Goal: Information Seeking & Learning: Learn about a topic

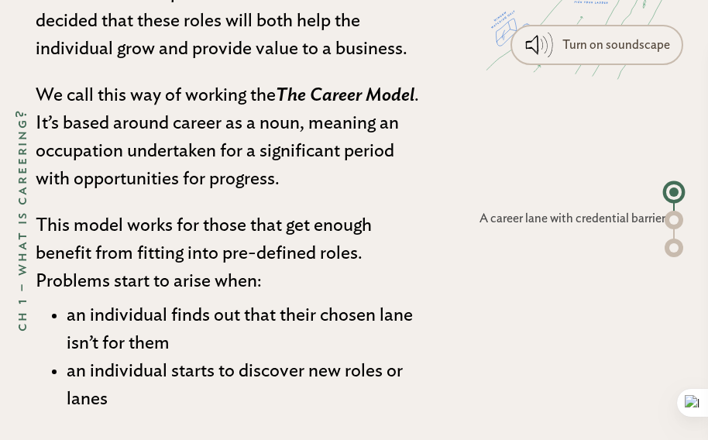
scroll to position [1499, 0]
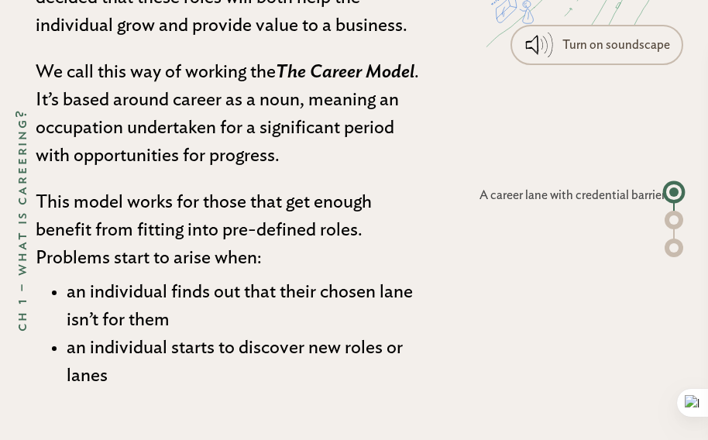
drag, startPoint x: 318, startPoint y: 422, endPoint x: 254, endPoint y: 173, distance: 257.6
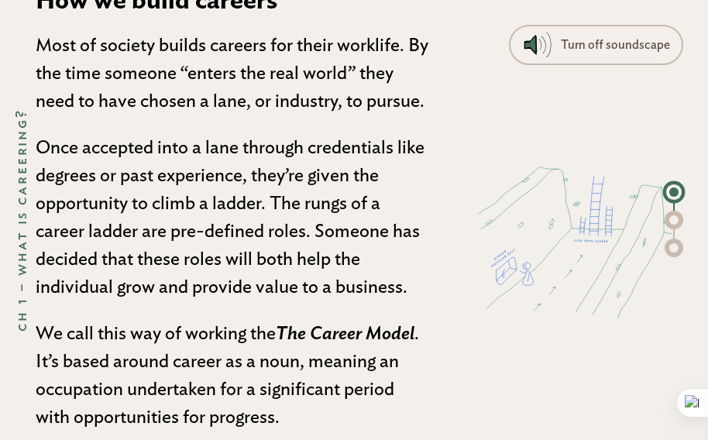
scroll to position [1161, 0]
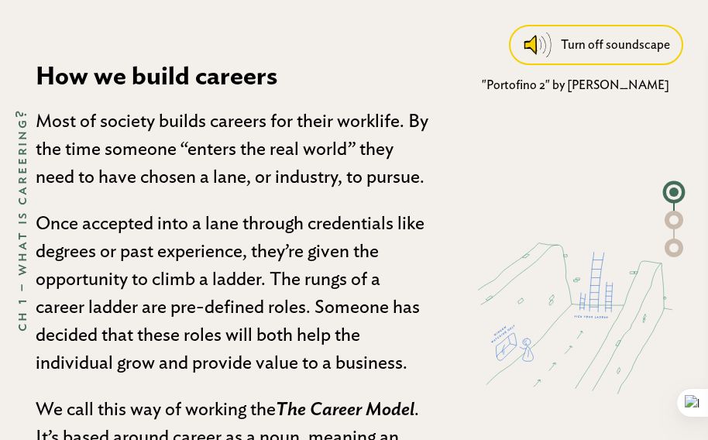
click at [579, 53] on div "Turn off soundscape" at bounding box center [615, 45] width 109 height 28
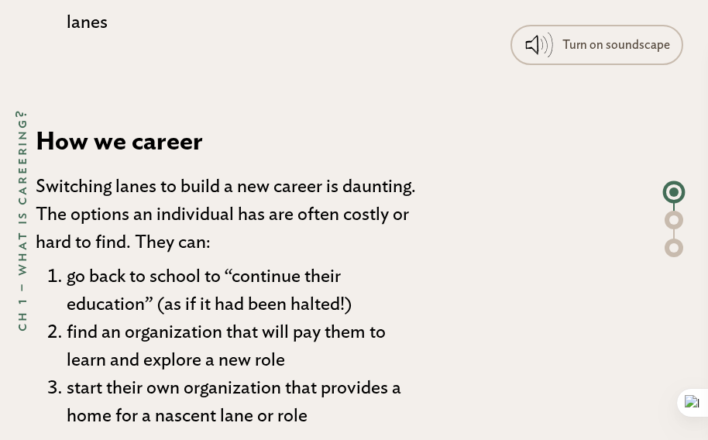
scroll to position [1910, 0]
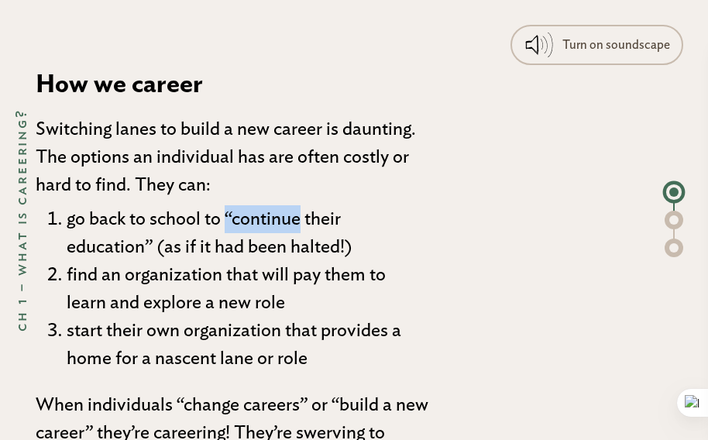
drag, startPoint x: 229, startPoint y: 219, endPoint x: 304, endPoint y: 219, distance: 75.2
click at [304, 219] on li "go back to school to “continue their education” (as if it had been halted!)" at bounding box center [248, 233] width 362 height 56
drag, startPoint x: 225, startPoint y: 217, endPoint x: 298, endPoint y: 217, distance: 72.8
click at [298, 217] on li "go back to school to “continue their education” (as if it had been halted!)" at bounding box center [248, 233] width 362 height 56
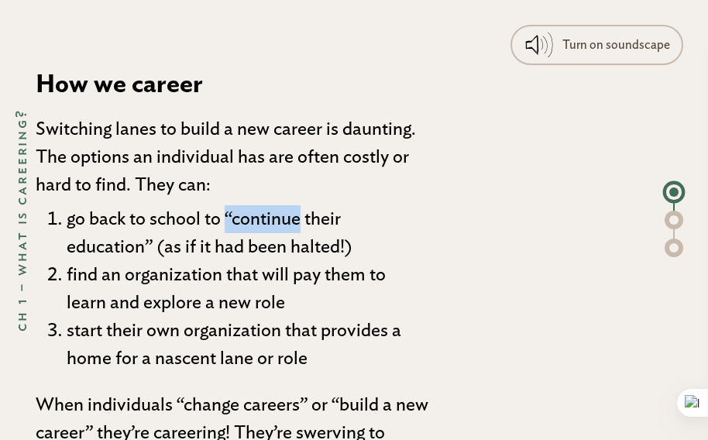
click at [298, 217] on li "go back to school to “continue their education” (as if it had been halted!)" at bounding box center [248, 233] width 362 height 56
drag, startPoint x: 225, startPoint y: 218, endPoint x: 305, endPoint y: 225, distance: 80.9
click at [305, 225] on li "go back to school to “continue their education” (as if it had been halted!)" at bounding box center [248, 233] width 362 height 56
click at [230, 215] on li "go back to school to “continue their education” (as if it had been halted!)" at bounding box center [248, 233] width 362 height 56
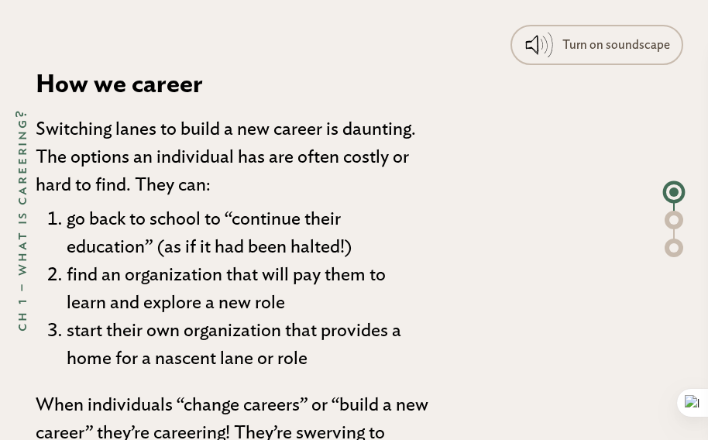
drag, startPoint x: 280, startPoint y: 215, endPoint x: 300, endPoint y: 218, distance: 19.6
click at [300, 218] on li "go back to school to “continue their education” (as if it had been halted!)" at bounding box center [248, 233] width 362 height 56
click at [233, 216] on li "go back to school to “continue their education” (as if it had been halted!)" at bounding box center [248, 233] width 362 height 56
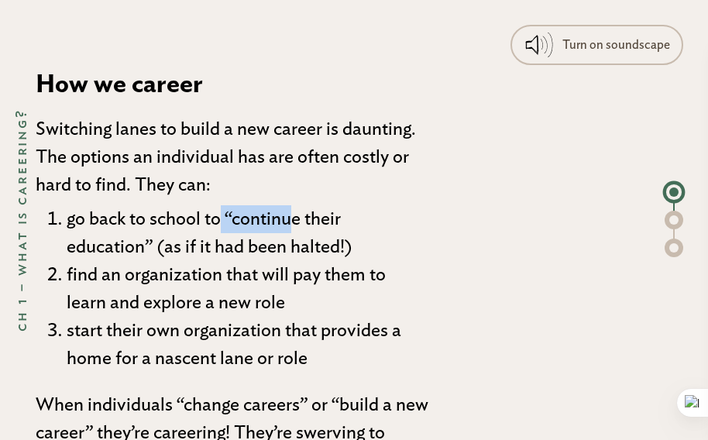
drag, startPoint x: 223, startPoint y: 215, endPoint x: 298, endPoint y: 219, distance: 74.5
click at [298, 219] on li "go back to school to “continue their education” (as if it had been halted!)" at bounding box center [248, 233] width 362 height 56
drag, startPoint x: 226, startPoint y: 214, endPoint x: 304, endPoint y: 221, distance: 77.8
click at [304, 221] on li "go back to school to “continue their education” (as if it had been halted!)" at bounding box center [248, 233] width 362 height 56
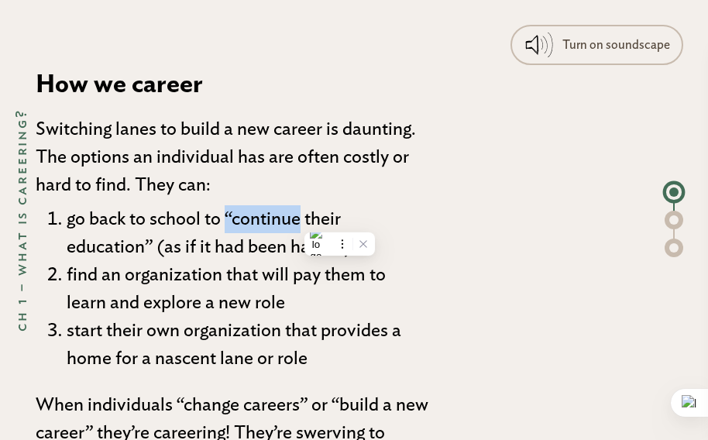
click at [304, 221] on li "go back to school to “continue their education” (as if it had been halted!)" at bounding box center [248, 233] width 362 height 56
drag, startPoint x: 304, startPoint y: 221, endPoint x: 225, endPoint y: 220, distance: 78.3
click at [225, 220] on li "go back to school to “continue their education” (as if it had been halted!)" at bounding box center [248, 233] width 362 height 56
drag, startPoint x: 225, startPoint y: 220, endPoint x: 301, endPoint y: 222, distance: 75.9
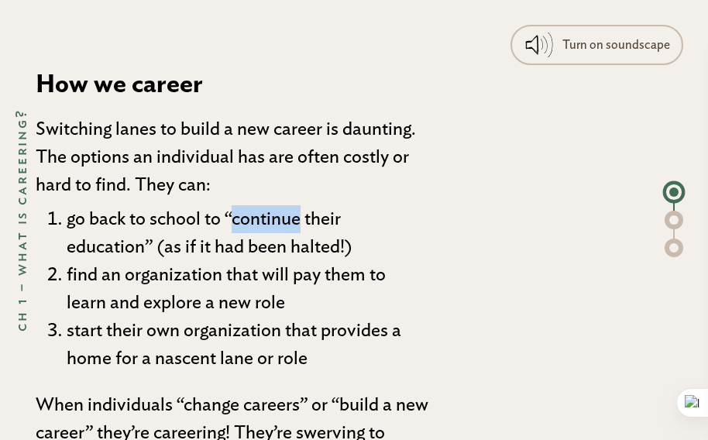
click at [301, 222] on li "go back to school to “continue their education” (as if it had been halted!)" at bounding box center [248, 233] width 362 height 56
drag, startPoint x: 68, startPoint y: 183, endPoint x: 341, endPoint y: 202, distance: 273.4
click at [341, 205] on li "go back to school to “continue their education” (as if it had been halted!)" at bounding box center [248, 233] width 362 height 56
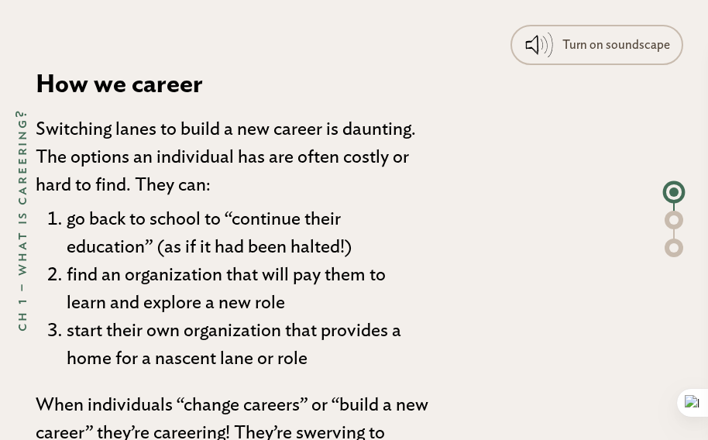
scroll to position [1989, 0]
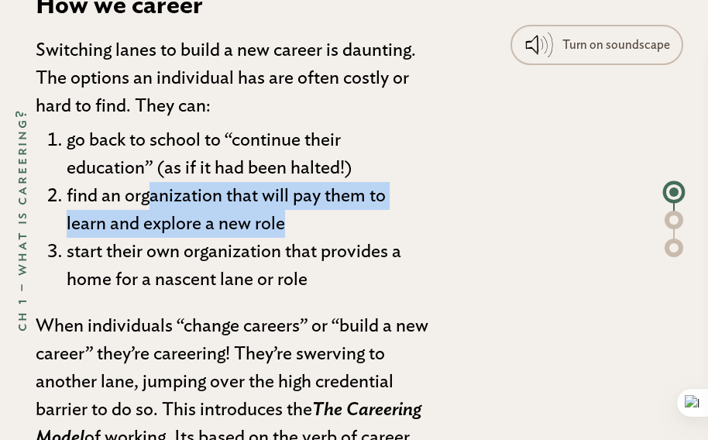
drag, startPoint x: 148, startPoint y: 198, endPoint x: 67, endPoint y: 158, distance: 89.7
click at [109, 191] on li "find an organization that will pay them to learn and explore a new role" at bounding box center [248, 210] width 362 height 56
click at [67, 158] on li "go back to school to “continue their education” (as if it had been halted!)" at bounding box center [248, 154] width 362 height 56
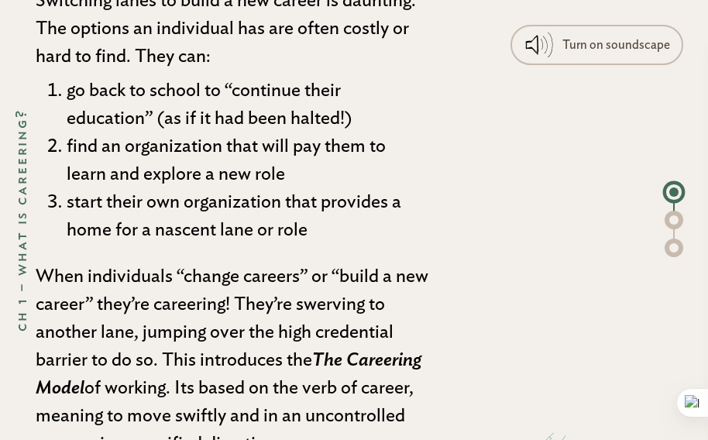
drag, startPoint x: 64, startPoint y: 87, endPoint x: 355, endPoint y: 115, distance: 291.9
click at [355, 115] on li "go back to school to “continue their education” (as if it had been halted!)" at bounding box center [248, 105] width 362 height 56
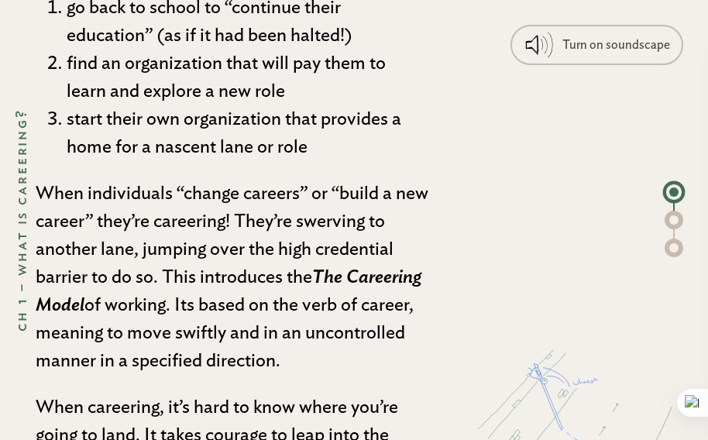
scroll to position [2124, 0]
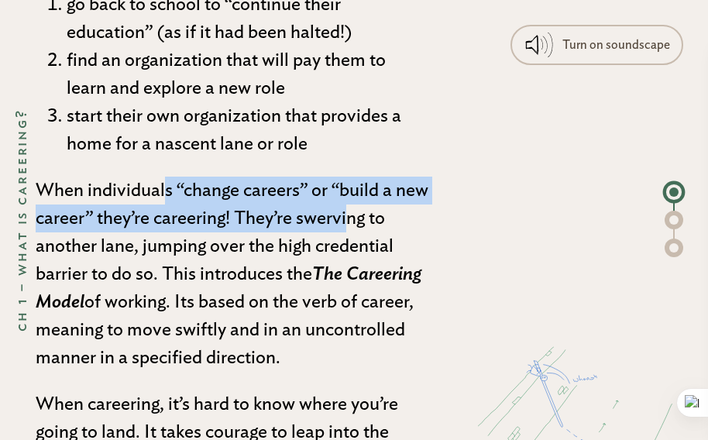
drag, startPoint x: 43, startPoint y: 192, endPoint x: 267, endPoint y: 214, distance: 225.7
click at [267, 214] on p "When individuals “change careers” or “build a new career” they’re careering! Th…" at bounding box center [232, 274] width 393 height 195
drag, startPoint x: 267, startPoint y: 215, endPoint x: 41, endPoint y: 187, distance: 228.0
click at [41, 187] on p "When individuals “change careers” or “build a new career” they’re careering! Th…" at bounding box center [232, 274] width 393 height 195
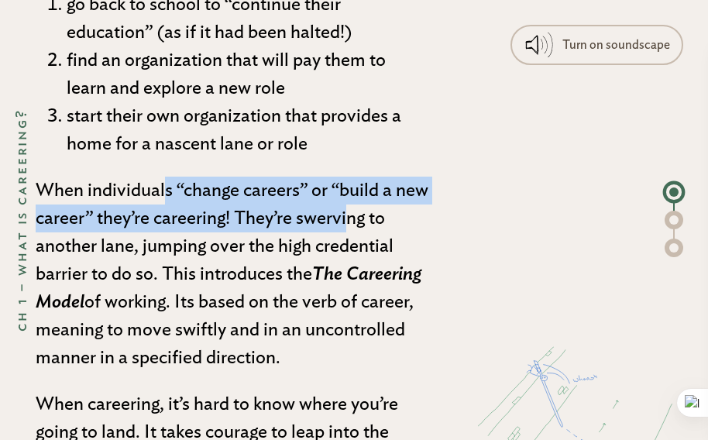
click at [41, 187] on p "When individuals “change careers” or “build a new career” they’re careering! Th…" at bounding box center [232, 274] width 393 height 195
drag, startPoint x: 41, startPoint y: 187, endPoint x: 267, endPoint y: 218, distance: 228.5
click at [267, 218] on p "When individuals “change careers” or “build a new career” they’re careering! Th…" at bounding box center [232, 274] width 393 height 195
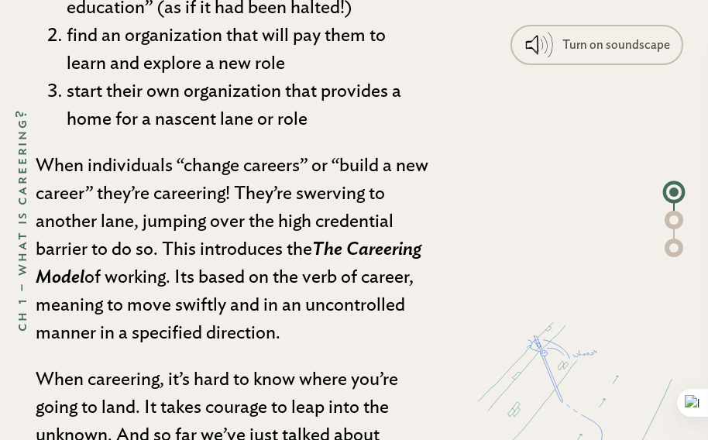
scroll to position [2165, 0]
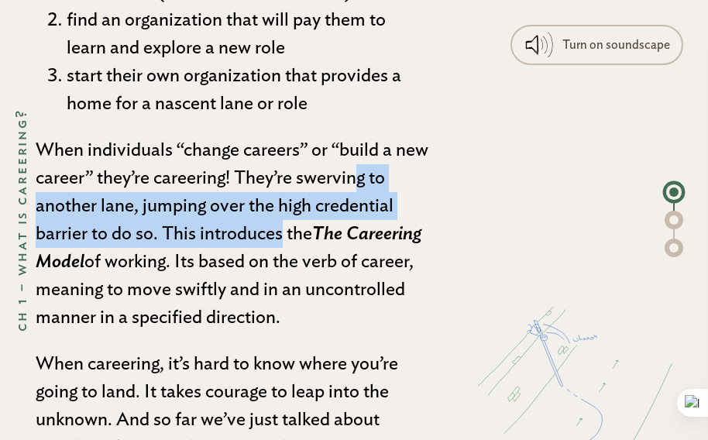
drag, startPoint x: 277, startPoint y: 176, endPoint x: 158, endPoint y: 237, distance: 133.4
click at [158, 237] on p "When individuals “change careers” or “build a new career” they’re careering! Th…" at bounding box center [232, 233] width 393 height 195
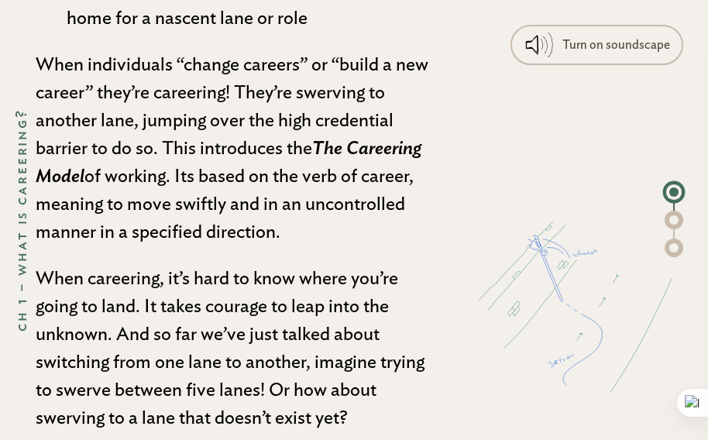
scroll to position [2281, 0]
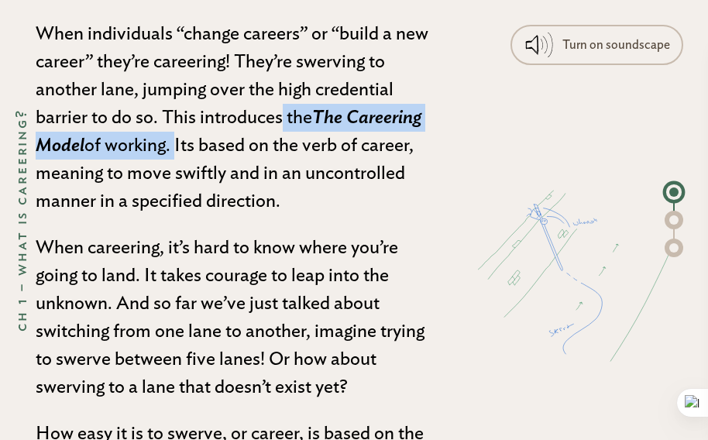
drag, startPoint x: 163, startPoint y: 115, endPoint x: 174, endPoint y: 147, distance: 33.6
click at [174, 147] on p "When individuals “change careers” or “build a new career” they’re careering! Th…" at bounding box center [232, 117] width 393 height 195
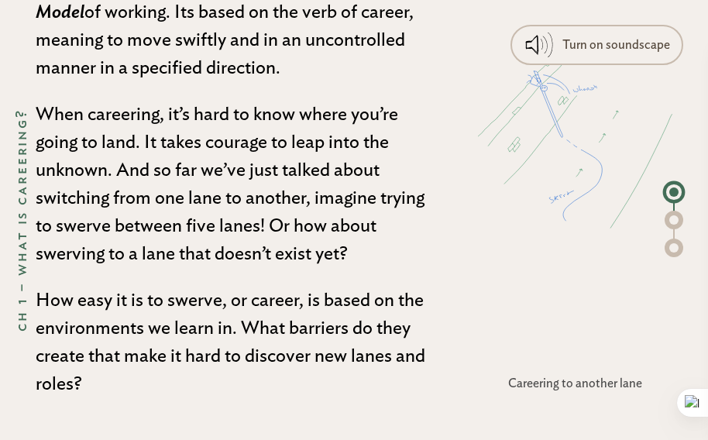
scroll to position [2456, 0]
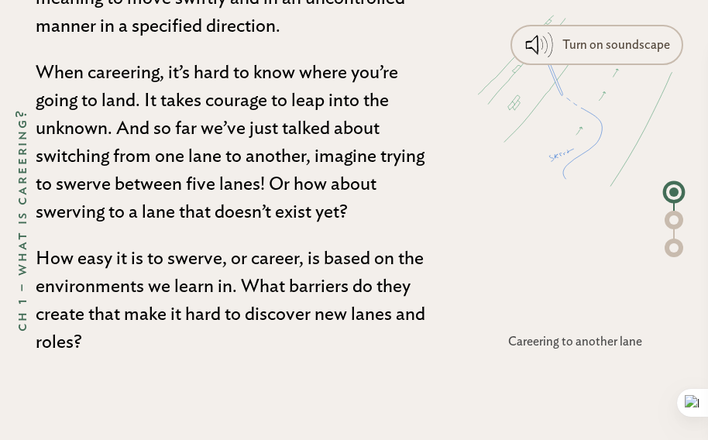
drag, startPoint x: 140, startPoint y: 98, endPoint x: 105, endPoint y: 128, distance: 46.7
click at [105, 128] on p "When careering, it’s hard to know where you’re going to land. It takes courage …" at bounding box center [232, 142] width 393 height 167
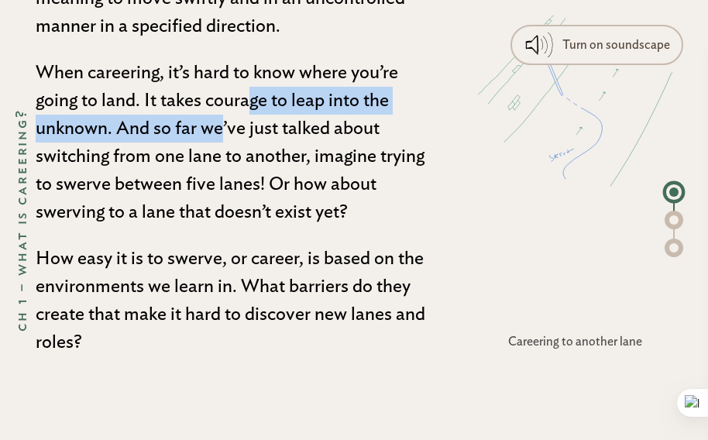
click at [105, 128] on p "When careering, it’s hard to know where you’re going to land. It takes courage …" at bounding box center [232, 142] width 393 height 167
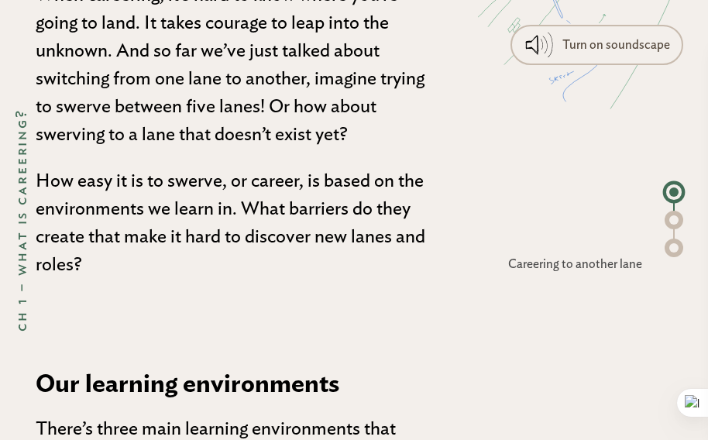
scroll to position [2577, 0]
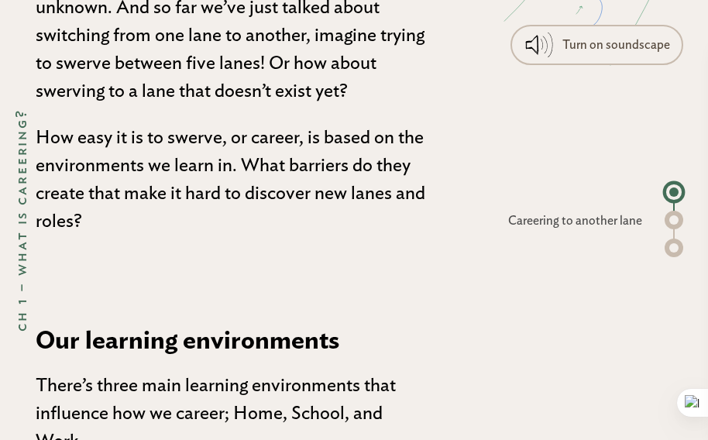
drag, startPoint x: 187, startPoint y: 117, endPoint x: 186, endPoint y: 242, distance: 124.7
click at [186, 242] on div "How we build careers Most of society builds careers for their worklife. By the …" at bounding box center [232, 98] width 393 height 2910
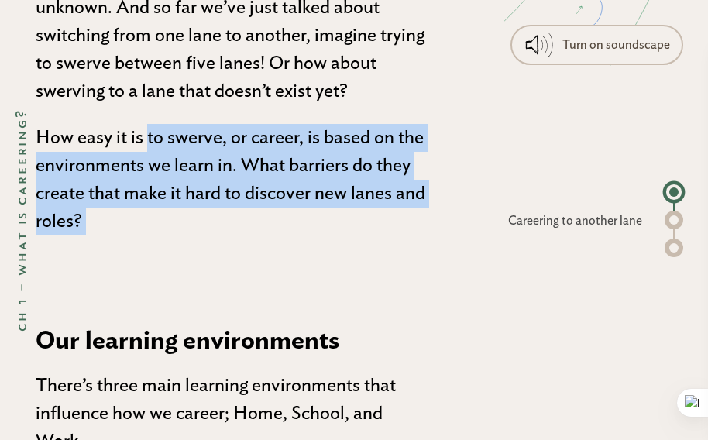
click at [186, 242] on div "How we build careers Most of society builds careers for their worklife. By the …" at bounding box center [232, 98] width 393 height 2910
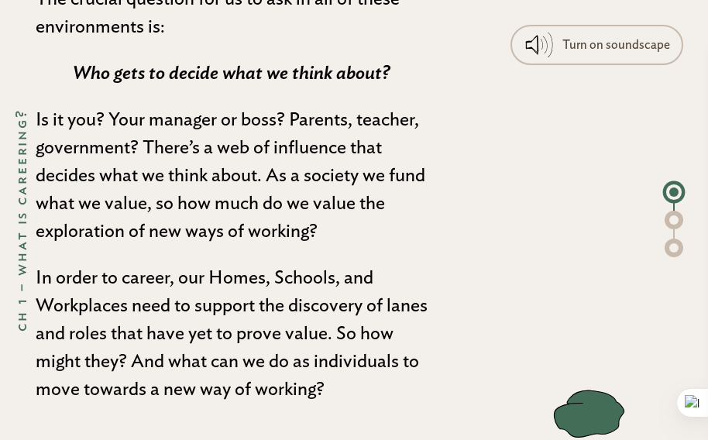
scroll to position [3833, 0]
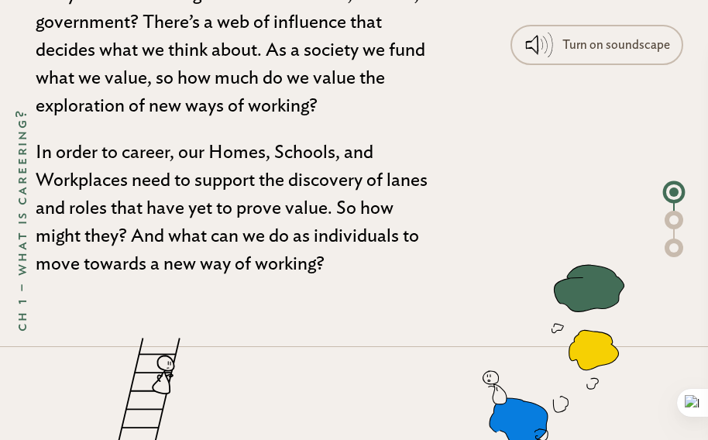
drag, startPoint x: 160, startPoint y: 290, endPoint x: 53, endPoint y: 150, distance: 176.8
click at [53, 150] on p "In order to career, our Homes, Schools, and Workplaces need to support the disc…" at bounding box center [232, 208] width 393 height 139
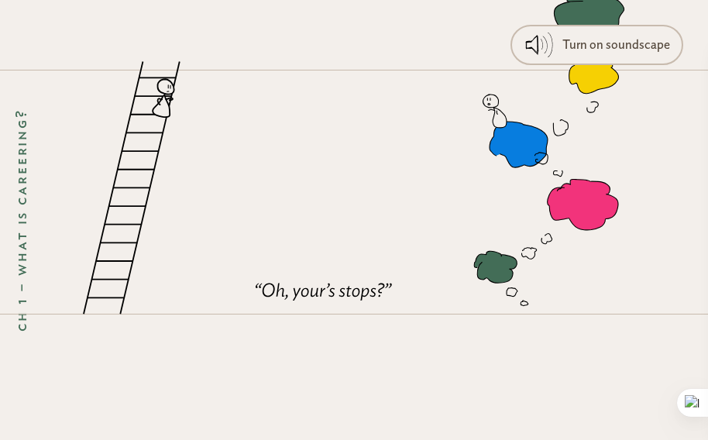
scroll to position [4044, 0]
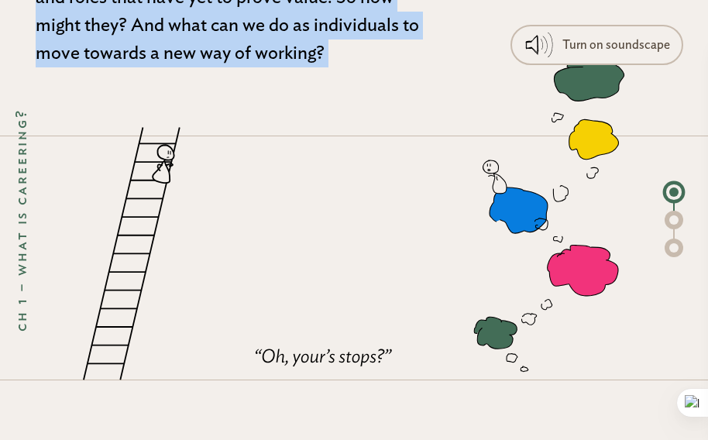
click at [344, 119] on icon at bounding box center [354, 216] width 542 height 327
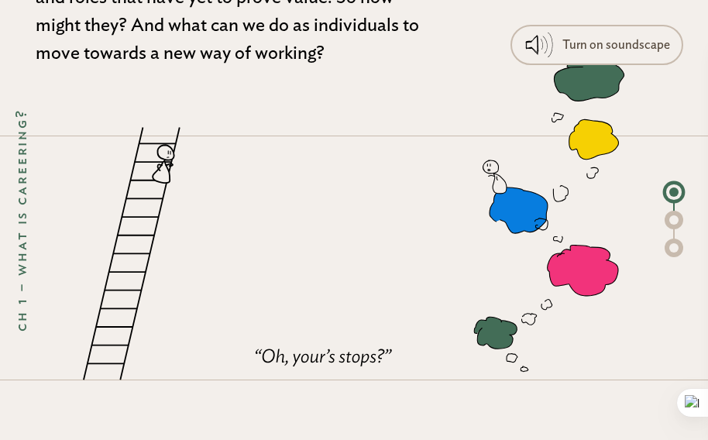
drag, startPoint x: 284, startPoint y: 243, endPoint x: 112, endPoint y: 184, distance: 181.5
click at [112, 184] on icon at bounding box center [354, 216] width 542 height 327
drag, startPoint x: 277, startPoint y: 380, endPoint x: 246, endPoint y: 366, distance: 33.3
click at [246, 366] on icon at bounding box center [354, 216] width 542 height 327
drag, startPoint x: 261, startPoint y: 387, endPoint x: 421, endPoint y: 387, distance: 160.4
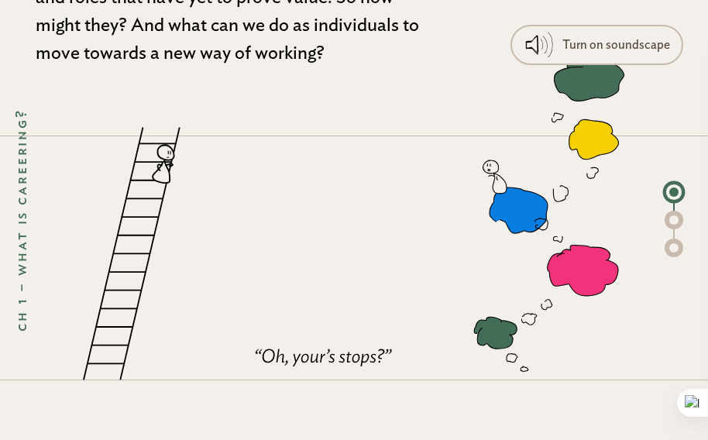
click at [421, 380] on icon at bounding box center [354, 216] width 542 height 327
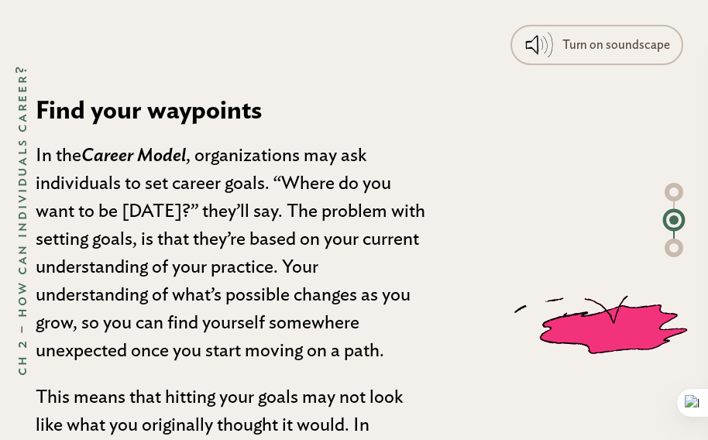
scroll to position [5124, 0]
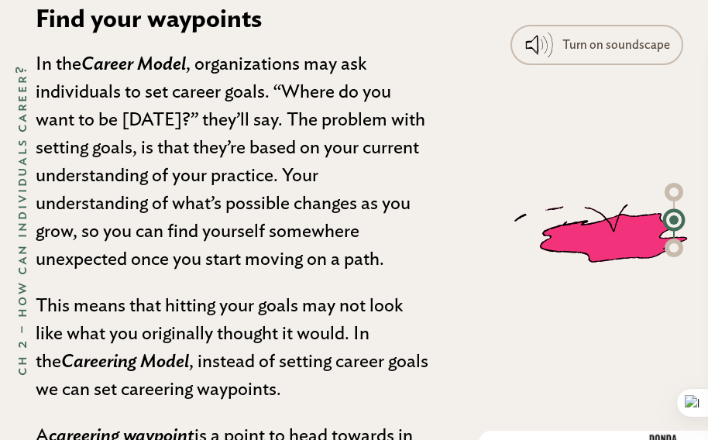
drag, startPoint x: 262, startPoint y: 88, endPoint x: 339, endPoint y: 90, distance: 77.5
click at [339, 90] on p "In the Career Model , organizations may ask individuals to set career goals. “W…" at bounding box center [232, 161] width 393 height 223
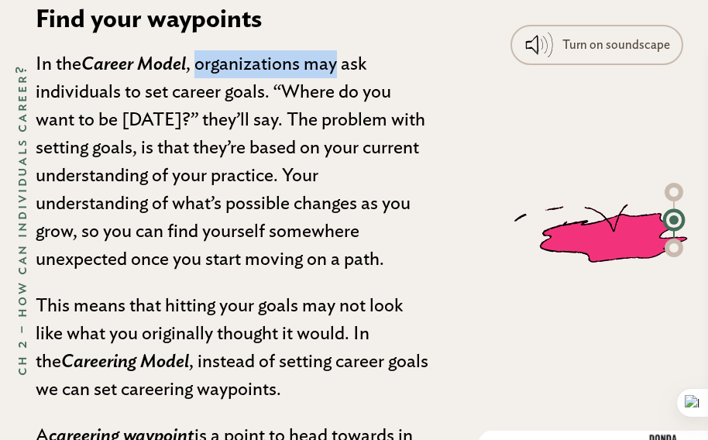
click at [339, 90] on p "In the Career Model , organizations may ask individuals to set career goals. “W…" at bounding box center [232, 161] width 393 height 223
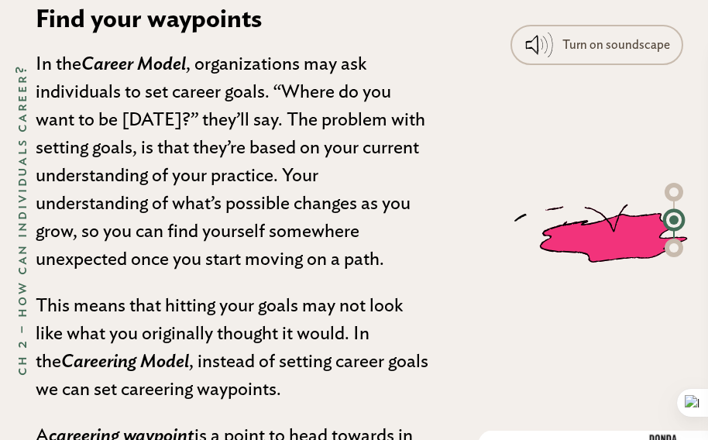
scroll to position [5165, 0]
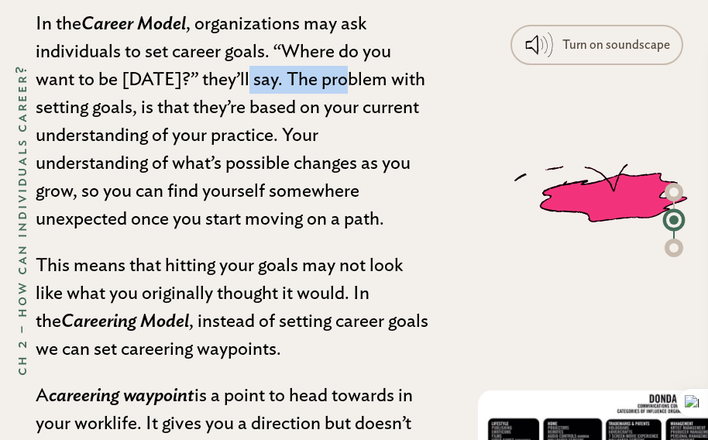
drag, startPoint x: 232, startPoint y: 109, endPoint x: 323, endPoint y: 109, distance: 90.6
click at [323, 109] on p "In the Career Model , organizations may ask individuals to set career goals. “W…" at bounding box center [232, 121] width 393 height 223
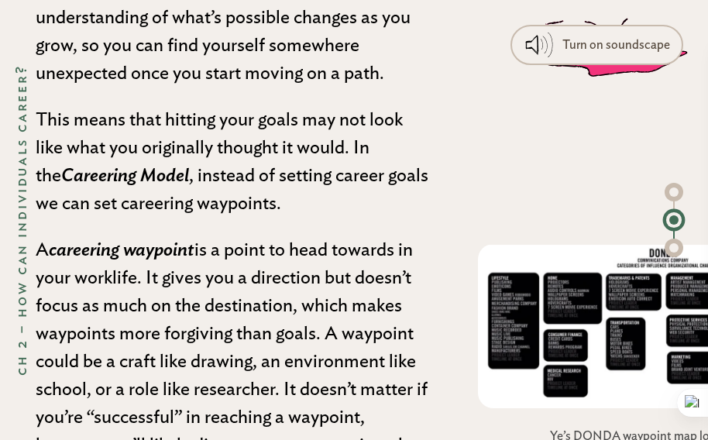
scroll to position [5354, 0]
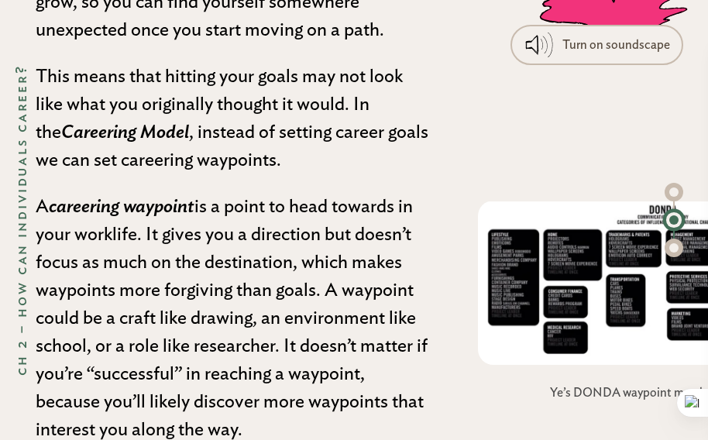
drag, startPoint x: 246, startPoint y: 176, endPoint x: 305, endPoint y: 192, distance: 61.8
click at [305, 174] on p "This means that hitting your goals may not look like what you originally though…" at bounding box center [232, 119] width 393 height 112
drag, startPoint x: 185, startPoint y: 172, endPoint x: 168, endPoint y: 162, distance: 19.8
click at [168, 162] on p "This means that hitting your goals may not look like what you originally though…" at bounding box center [232, 119] width 393 height 112
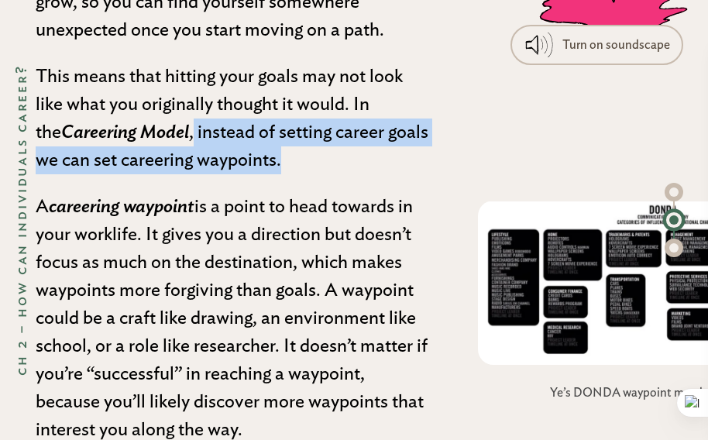
click at [168, 162] on p "This means that hitting your goals may not look like what you originally though…" at bounding box center [232, 119] width 393 height 112
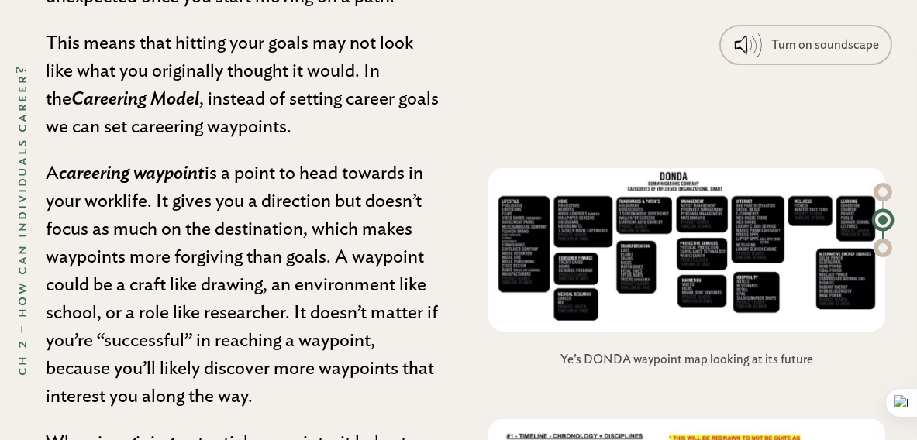
scroll to position [5336, 0]
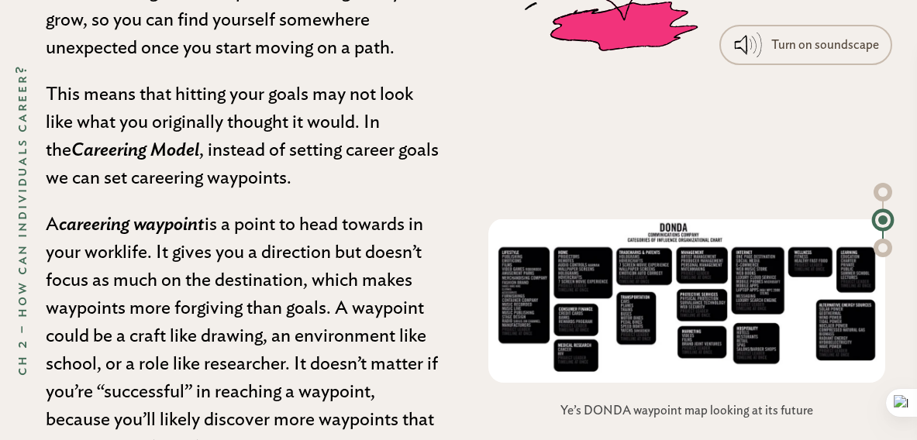
click at [355, 192] on p "This means that hitting your goals may not look like what you originally though…" at bounding box center [242, 137] width 393 height 112
click at [184, 175] on p "This means that hitting your goals may not look like what you originally though…" at bounding box center [242, 137] width 393 height 112
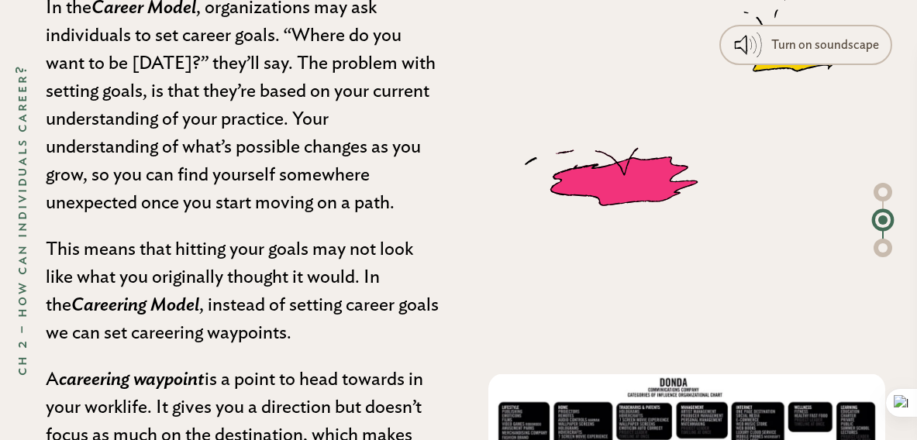
scroll to position [5155, 0]
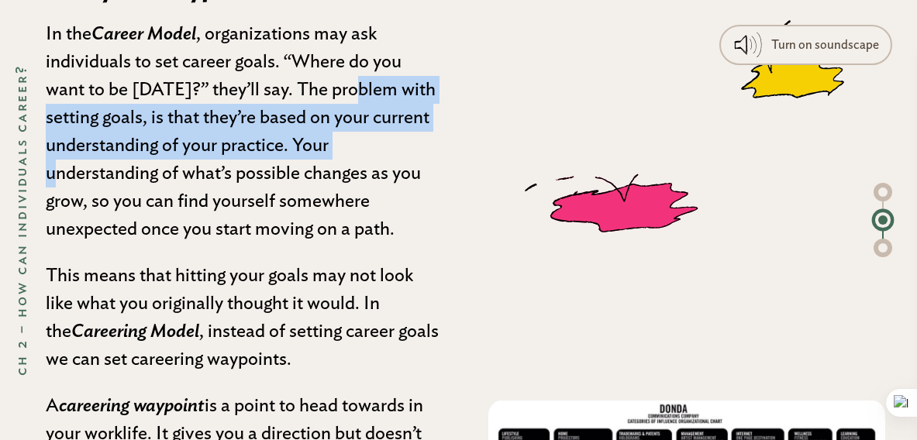
drag, startPoint x: 338, startPoint y: 127, endPoint x: 351, endPoint y: 172, distance: 46.8
click at [351, 172] on p "In the Career Model , organizations may ask individuals to set career goals. “W…" at bounding box center [242, 131] width 393 height 223
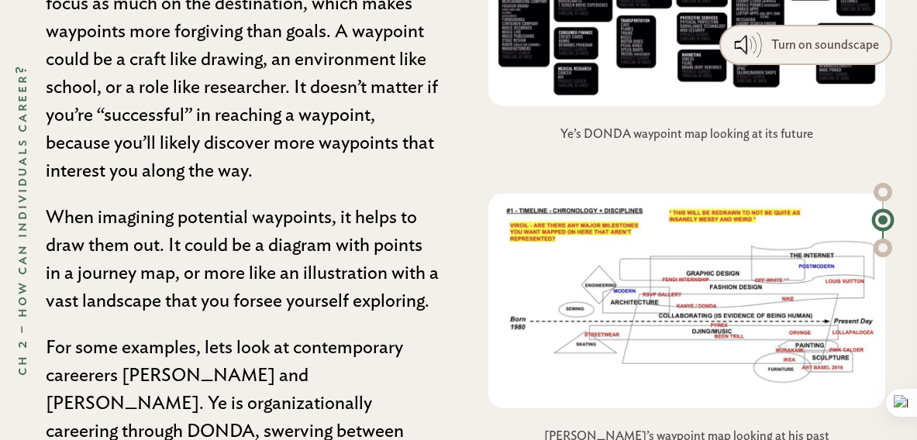
scroll to position [5758, 0]
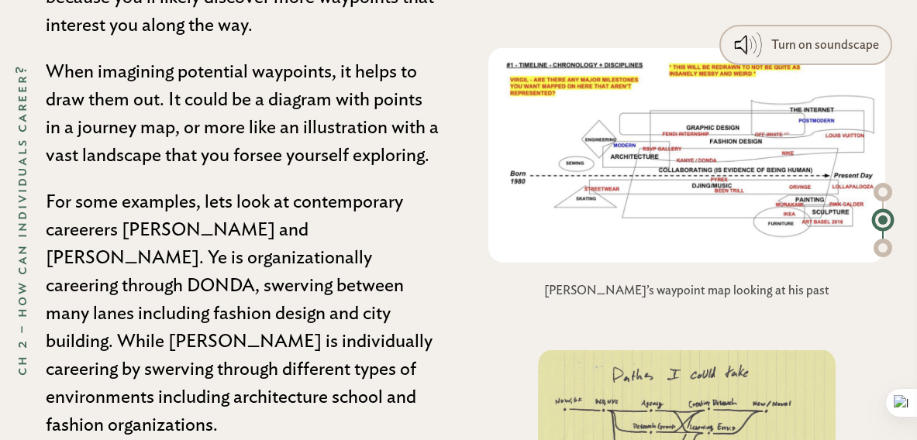
click at [433, 418] on p "For some examples, lets look at contemporary careerers [PERSON_NAME] and [PERSO…" at bounding box center [242, 313] width 393 height 251
drag, startPoint x: 46, startPoint y: 157, endPoint x: 184, endPoint y: 289, distance: 190.1
click at [184, 289] on p "For some examples, lets look at contemporary careerers [PERSON_NAME] and [PERSO…" at bounding box center [242, 313] width 393 height 251
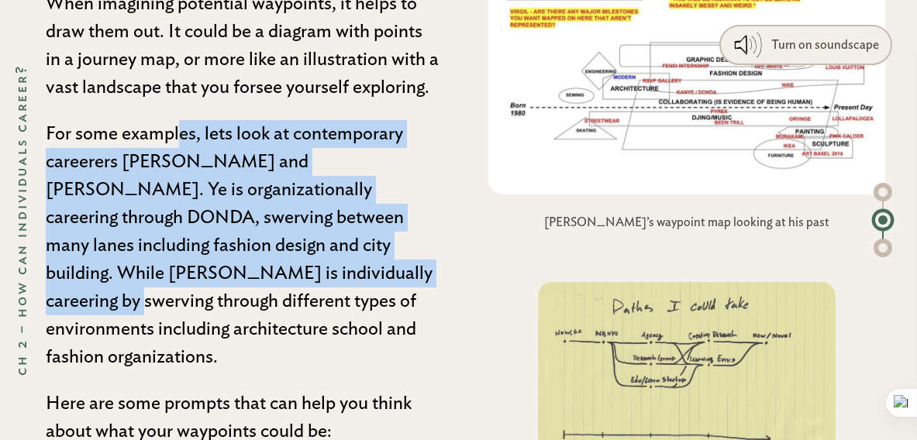
click at [239, 324] on p "For some examples, lets look at contemporary careerers [PERSON_NAME] and [PERSO…" at bounding box center [242, 245] width 393 height 251
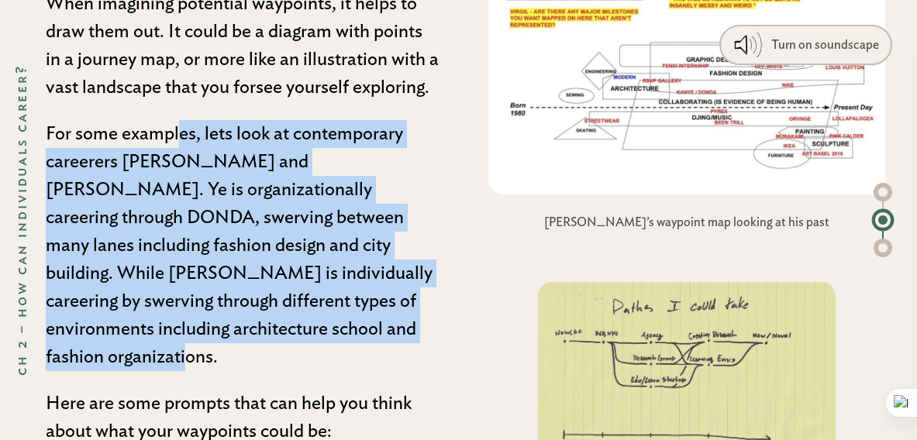
drag, startPoint x: 2, startPoint y: 96, endPoint x: 55, endPoint y: 144, distance: 71.9
click at [55, 156] on p "For some examples, lets look at contemporary careerers [PERSON_NAME] and [PERSO…" at bounding box center [242, 245] width 393 height 251
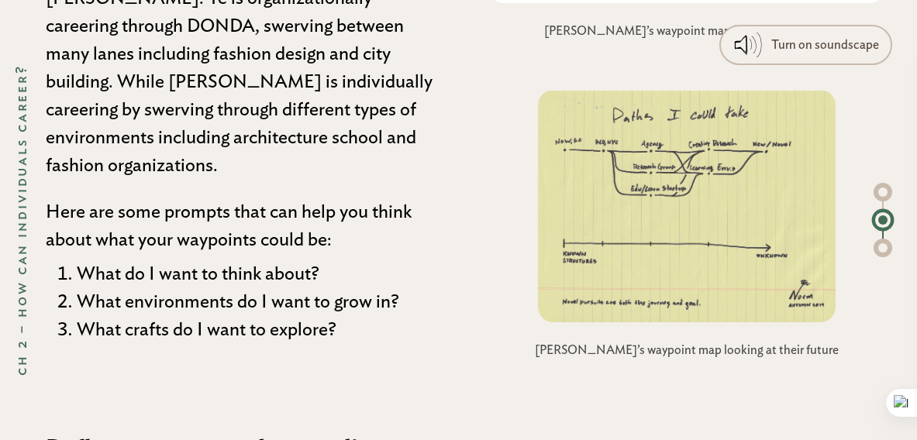
scroll to position [6059, 0]
